Goal: Register for event/course

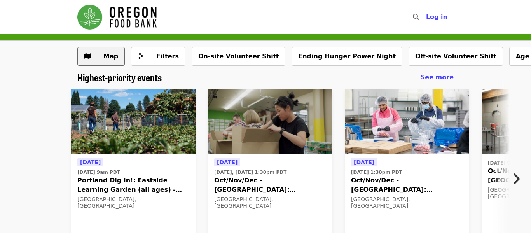
click at [111, 63] on button "Map" at bounding box center [100, 56] width 47 height 19
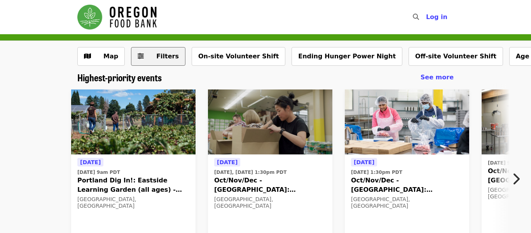
click at [157, 47] on button "Filters" at bounding box center [158, 56] width 54 height 19
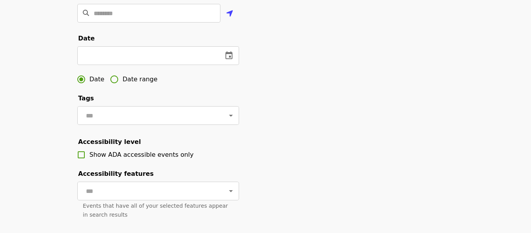
scroll to position [219, 0]
click at [227, 57] on icon "change date" at bounding box center [228, 54] width 9 height 9
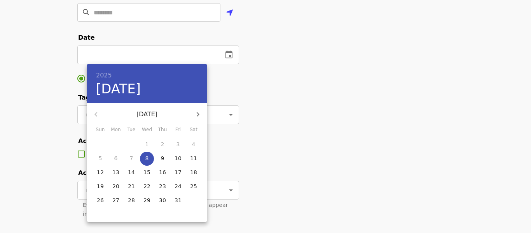
click at [164, 160] on p "9" at bounding box center [163, 158] width 4 height 8
type input "**********"
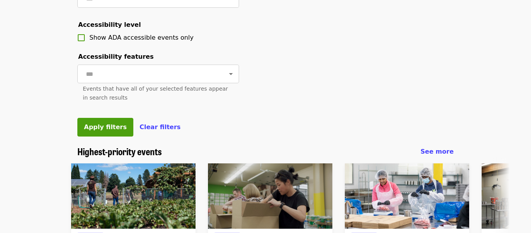
scroll to position [336, 0]
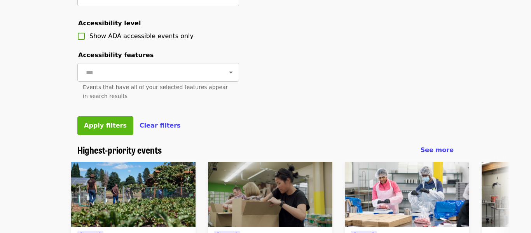
click at [103, 130] on button "Apply filters" at bounding box center [105, 125] width 56 height 19
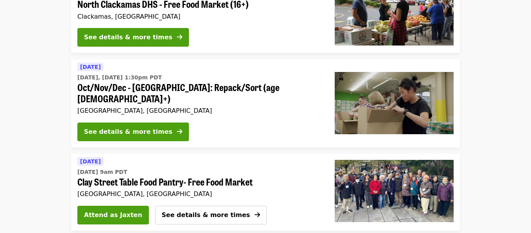
scroll to position [198, 0]
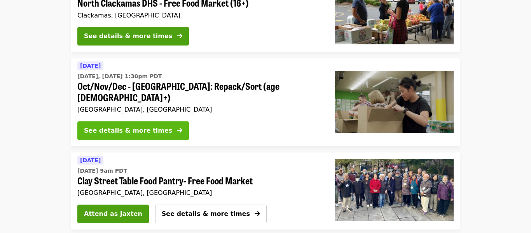
click at [113, 126] on div "See details & more times" at bounding box center [128, 130] width 88 height 9
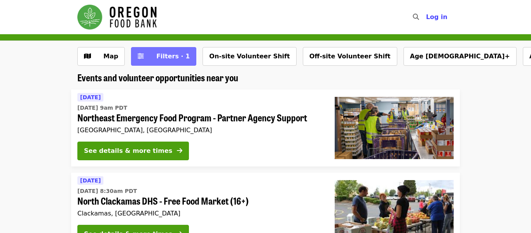
click at [150, 63] on button "Filters · 1" at bounding box center [163, 56] width 65 height 19
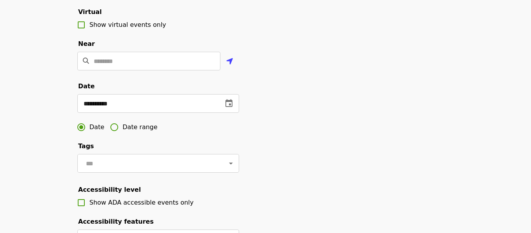
scroll to position [171, 0]
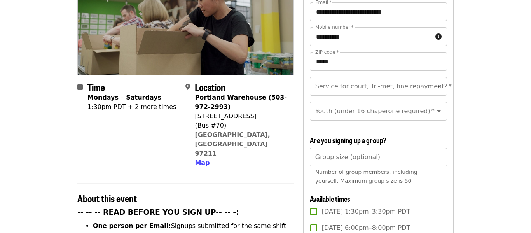
scroll to position [116, 0]
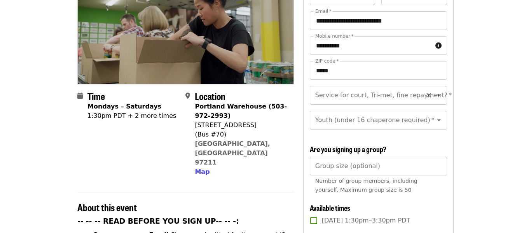
click at [341, 88] on input "Service for court, Tri-met, fine repayment?   *" at bounding box center [369, 95] width 106 height 15
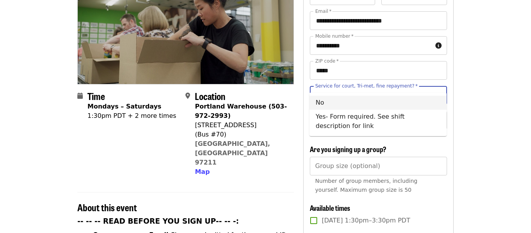
click at [340, 102] on li "No" at bounding box center [378, 103] width 137 height 14
type input "**"
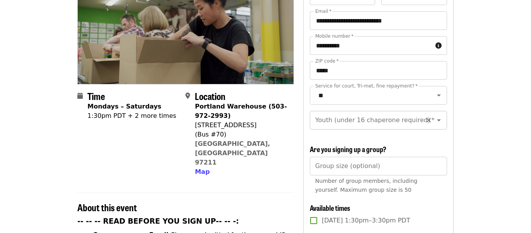
click at [410, 111] on div "Youth (under 16 chaperone required)   * Youth (under 16 chaperone required) *" at bounding box center [378, 120] width 137 height 19
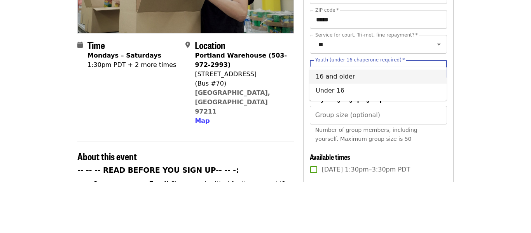
click at [369, 127] on li "16 and older" at bounding box center [378, 128] width 137 height 14
type input "**********"
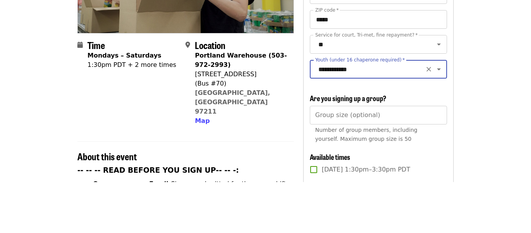
click at [444, 115] on button "Open" at bounding box center [439, 120] width 11 height 11
click at [444, 115] on button "Close" at bounding box center [439, 120] width 11 height 11
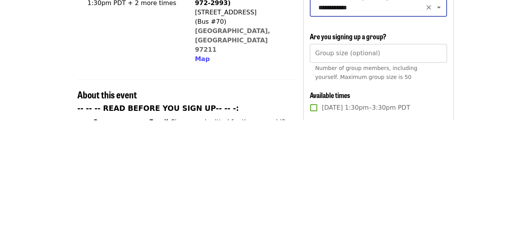
click at [417, 157] on input "Group size (optional)" at bounding box center [378, 166] width 137 height 19
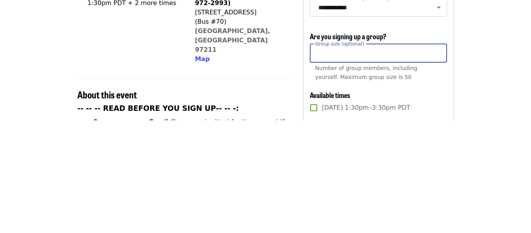
click at [439, 157] on input "*" at bounding box center [378, 166] width 137 height 19
type input "*"
click at [439, 157] on input "*" at bounding box center [378, 166] width 137 height 19
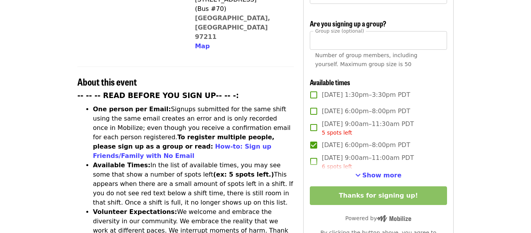
scroll to position [259, 0]
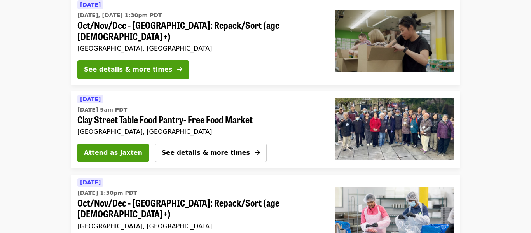
scroll to position [171, 0]
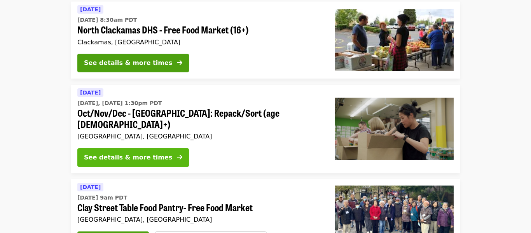
click at [131, 153] on div "See details & more times" at bounding box center [128, 157] width 88 height 9
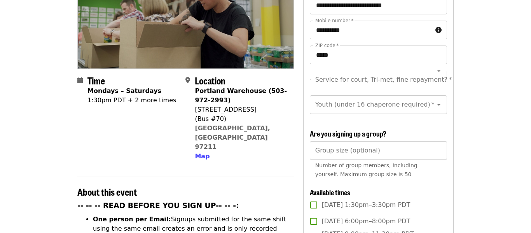
scroll to position [134, 0]
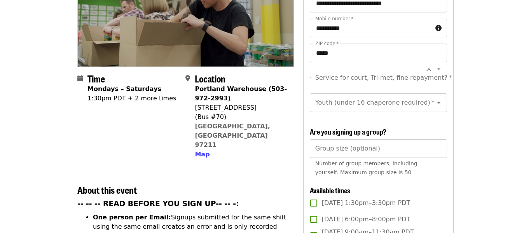
click at [402, 69] on div "Service for court, Tri-met, fine repayment? *" at bounding box center [378, 77] width 137 height 19
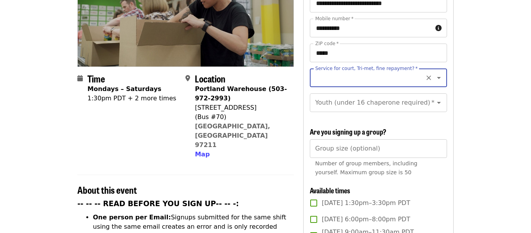
scroll to position [0, 0]
click at [380, 70] on input "Service for court, Tri-met, fine repayment?   *" at bounding box center [369, 77] width 106 height 15
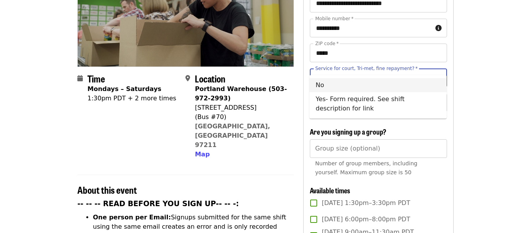
click at [368, 84] on li "No" at bounding box center [378, 85] width 137 height 14
type input "**"
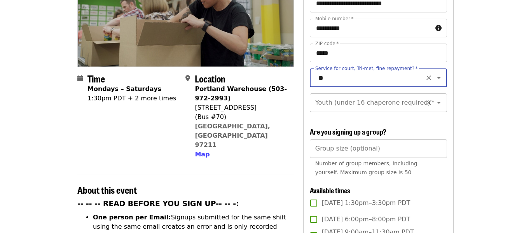
click at [364, 97] on div "Youth (under 16 chaperone required) *" at bounding box center [378, 102] width 137 height 19
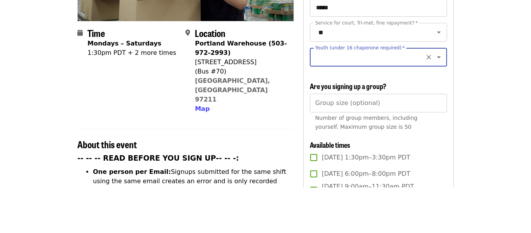
click at [352, 91] on label "Youth (under 16 chaperone required)   *" at bounding box center [359, 93] width 89 height 5
click at [352, 95] on input "Youth (under 16 chaperone required)   *" at bounding box center [369, 102] width 106 height 15
click at [348, 114] on li "16 and older" at bounding box center [378, 110] width 137 height 14
type input "**********"
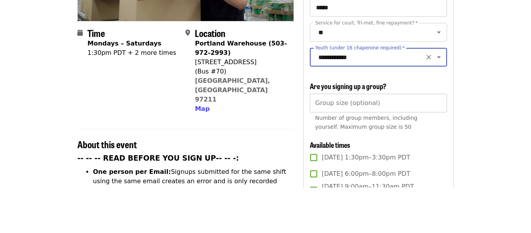
click at [350, 139] on div "Group size (optional) Group size (optional) Number of group members, including …" at bounding box center [378, 159] width 137 height 41
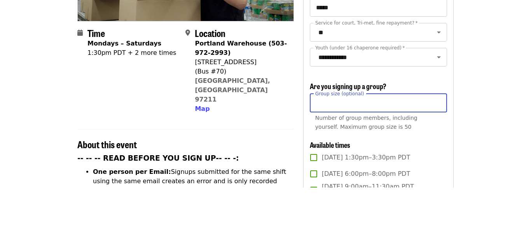
type input "*"
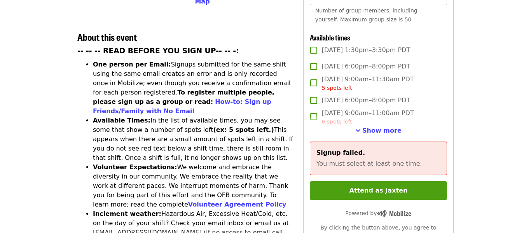
scroll to position [289, 0]
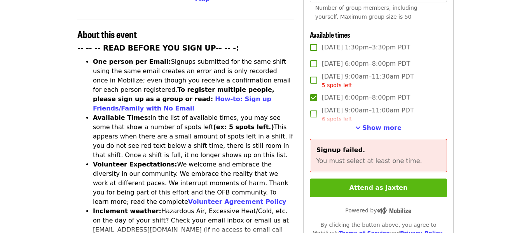
click at [403, 179] on button "Attend as Jaxten" at bounding box center [378, 188] width 137 height 19
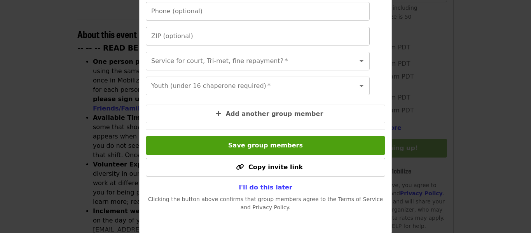
scroll to position [219, 0]
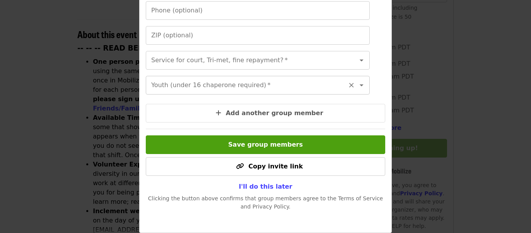
click at [363, 86] on icon "Open" at bounding box center [361, 85] width 9 height 9
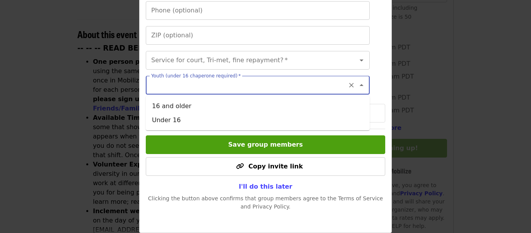
click at [363, 86] on icon "Close" at bounding box center [362, 85] width 4 height 2
click at [363, 86] on icon "Open" at bounding box center [361, 85] width 9 height 9
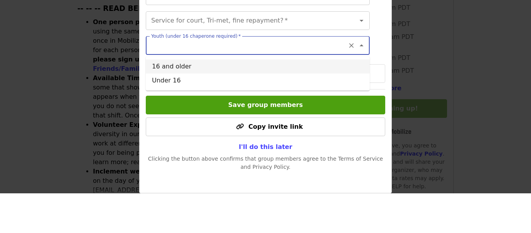
click at [293, 109] on li "16 and older" at bounding box center [258, 106] width 224 height 14
type input "**********"
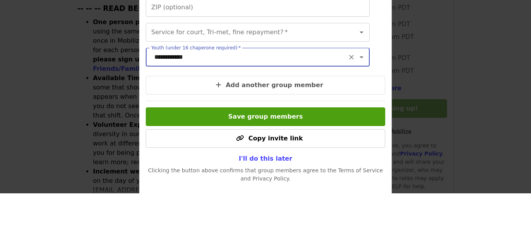
scroll to position [207, 0]
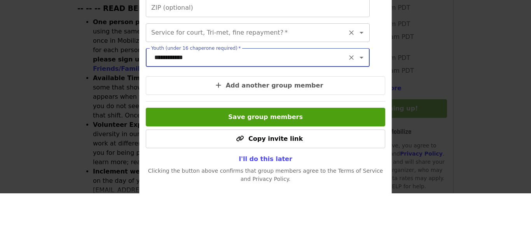
click at [362, 75] on icon "Open" at bounding box center [361, 72] width 9 height 9
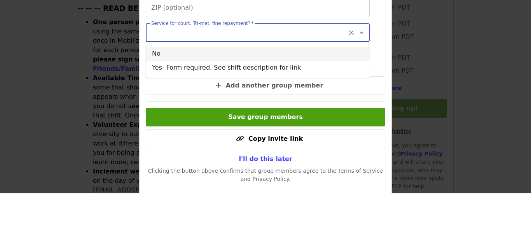
click at [310, 91] on li "No" at bounding box center [258, 93] width 224 height 14
type input "**"
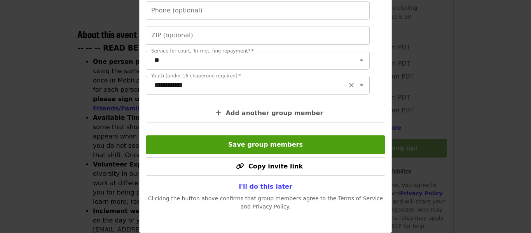
scroll to position [0, 0]
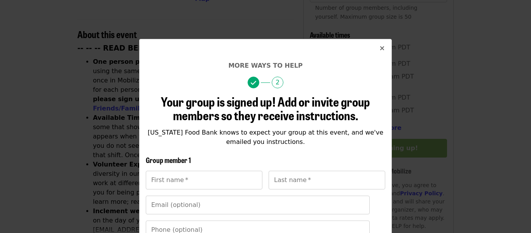
click at [381, 50] on icon "times icon" at bounding box center [382, 48] width 5 height 7
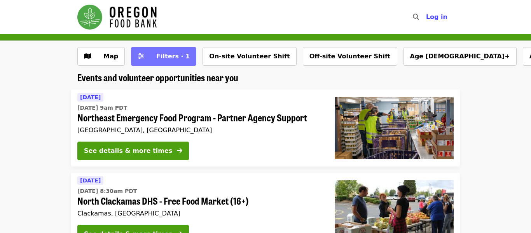
click at [161, 50] on button "Filters · 1" at bounding box center [163, 56] width 65 height 19
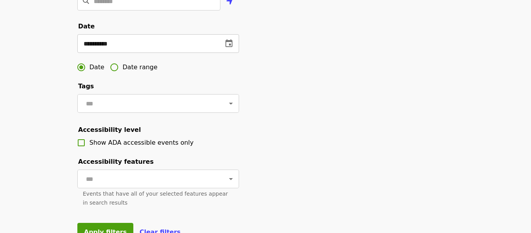
scroll to position [231, 0]
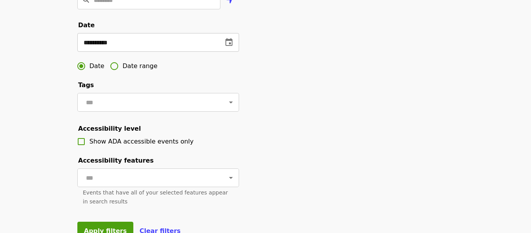
click at [231, 42] on icon "change date" at bounding box center [228, 42] width 9 height 9
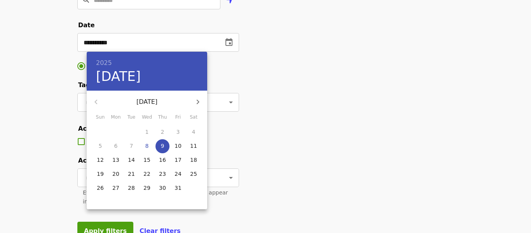
click at [147, 148] on p "8" at bounding box center [147, 146] width 4 height 8
type input "**********"
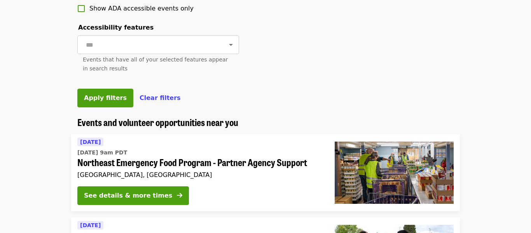
scroll to position [375, 0]
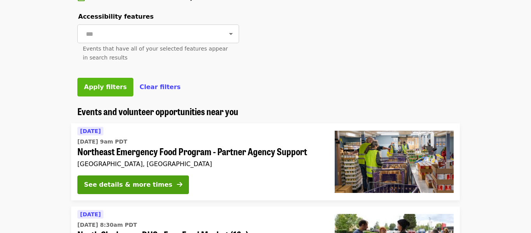
click at [96, 86] on span "Apply filters" at bounding box center [105, 86] width 43 height 7
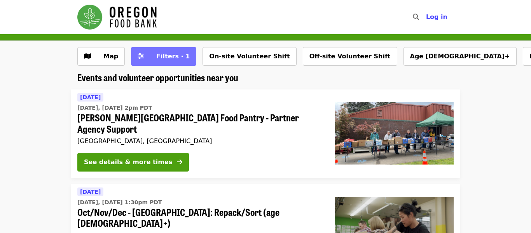
click at [160, 54] on span "Filters · 1" at bounding box center [172, 56] width 33 height 7
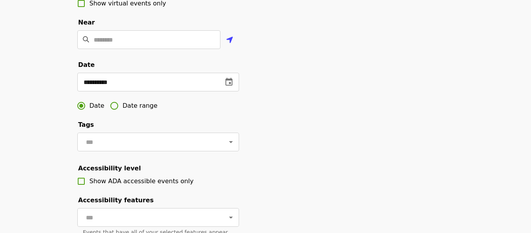
scroll to position [210, 0]
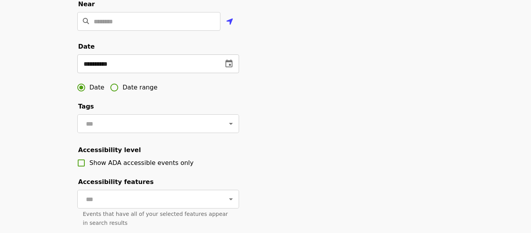
click at [229, 69] on button "change date" at bounding box center [229, 63] width 19 height 19
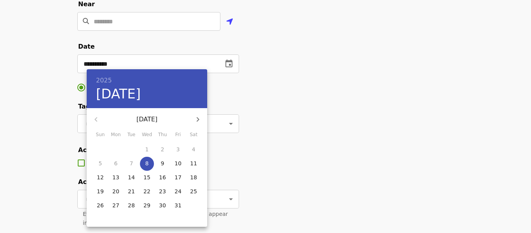
click at [252, 168] on div at bounding box center [265, 116] width 531 height 233
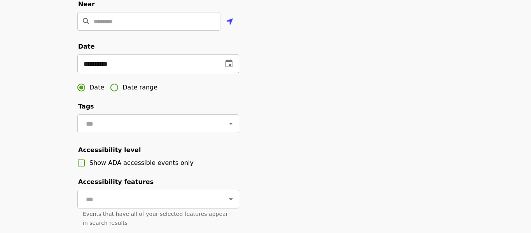
click at [231, 67] on icon "change date" at bounding box center [229, 64] width 7 height 8
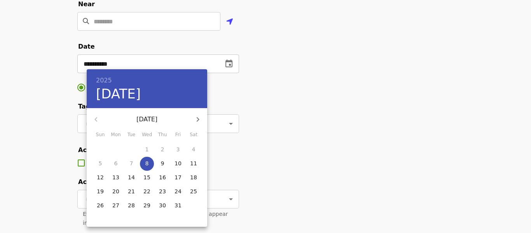
click at [231, 67] on div at bounding box center [265, 116] width 531 height 233
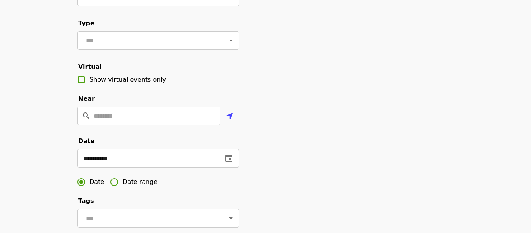
scroll to position [92, 0]
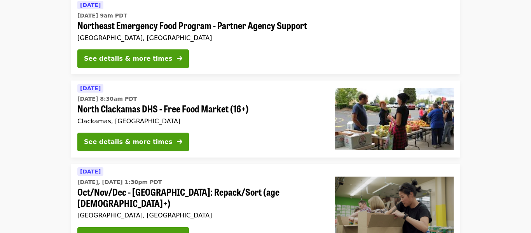
scroll to position [375, 0]
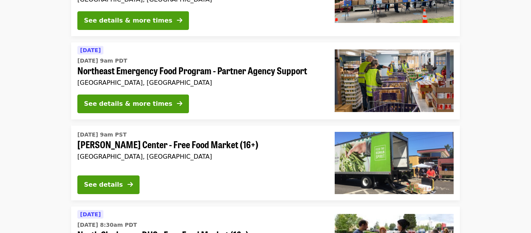
scroll to position [336, 0]
